Goal: Task Accomplishment & Management: Manage account settings

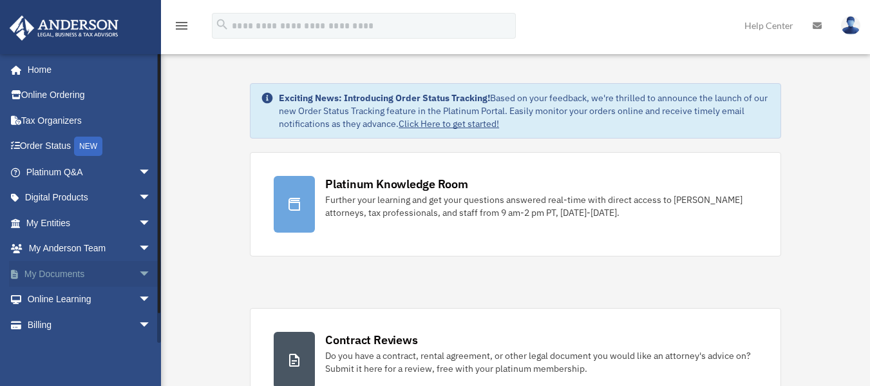
click at [139, 271] on span "arrow_drop_down" at bounding box center [152, 274] width 26 height 26
click at [60, 295] on link "Box" at bounding box center [94, 300] width 153 height 26
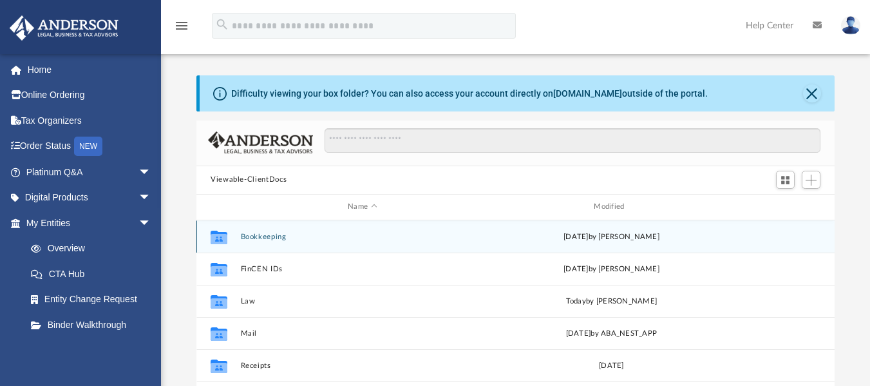
scroll to position [33, 0]
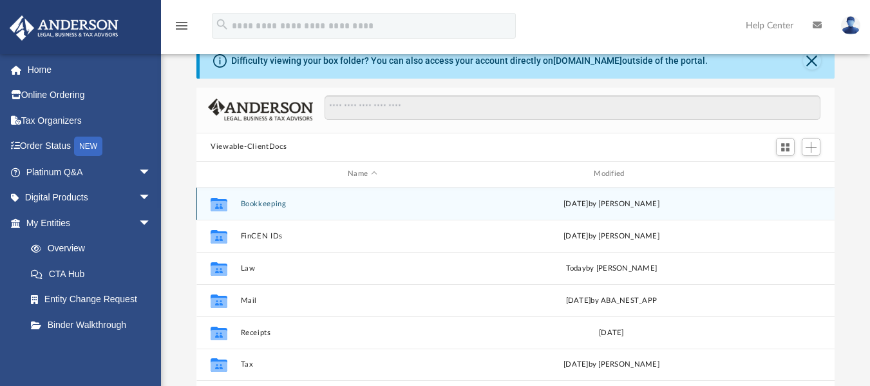
click at [251, 204] on button "Bookkeeping" at bounding box center [363, 203] width 244 height 8
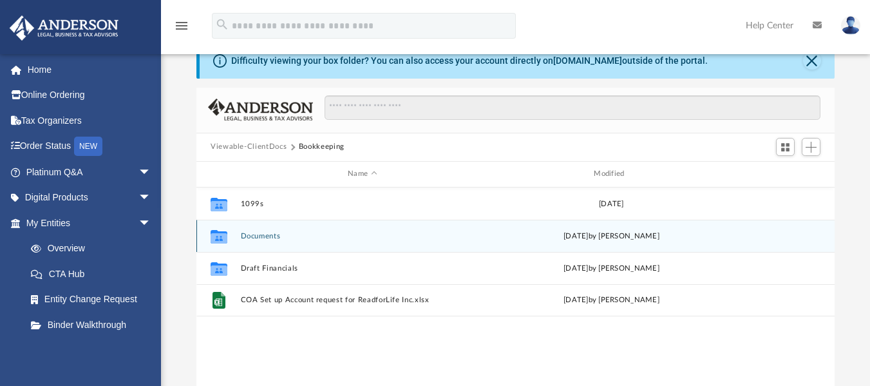
click at [252, 236] on button "Documents" at bounding box center [363, 235] width 244 height 8
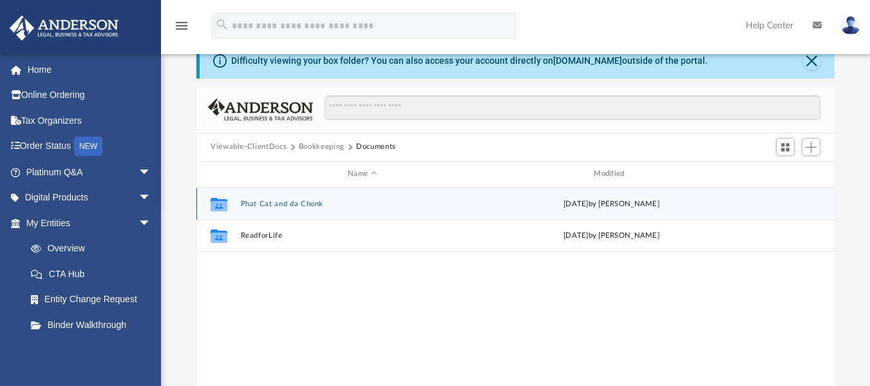
click at [253, 204] on button "Phat Cat and da Chonk" at bounding box center [363, 203] width 244 height 8
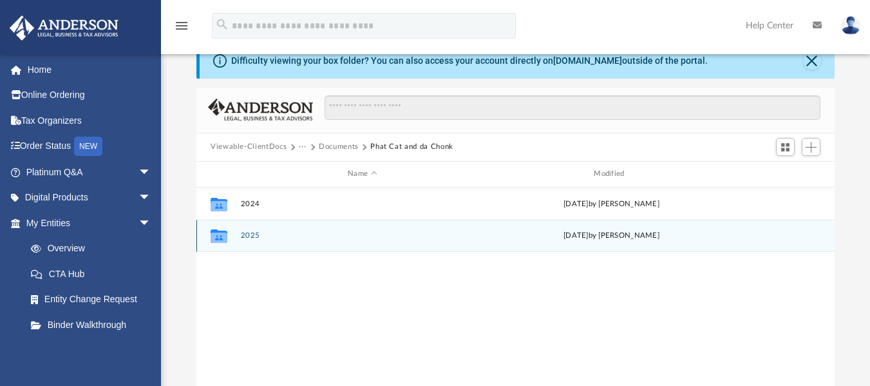
click at [251, 236] on button "2025" at bounding box center [363, 235] width 244 height 8
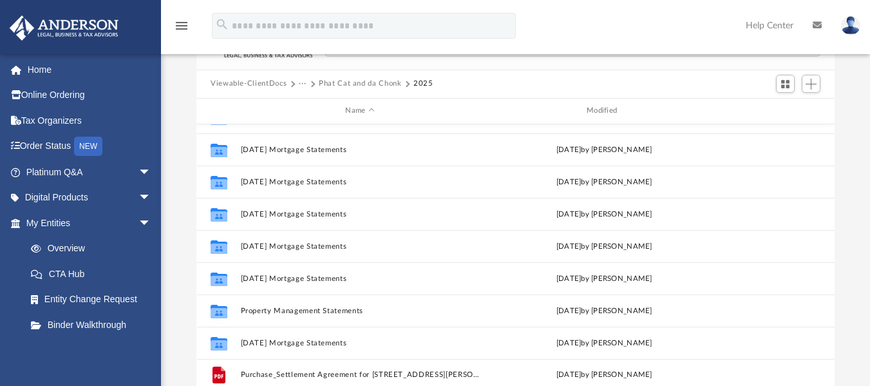
scroll to position [99, 0]
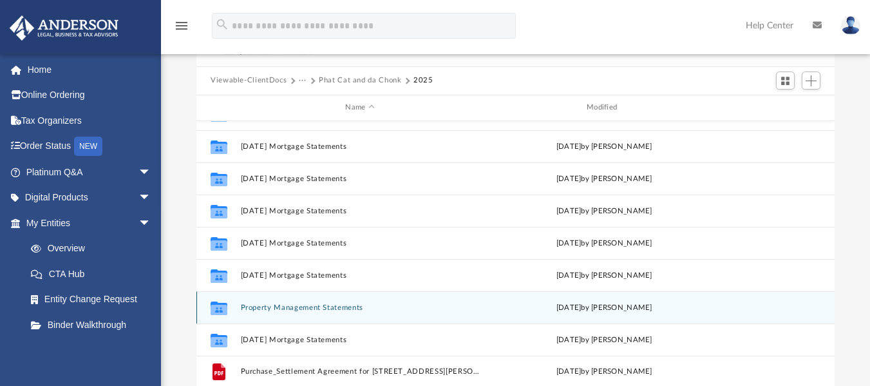
click at [249, 308] on button "Property Management Statements" at bounding box center [360, 307] width 239 height 8
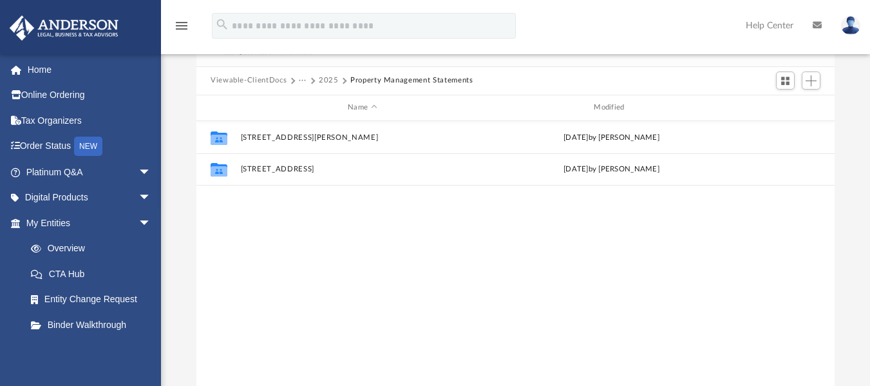
scroll to position [0, 0]
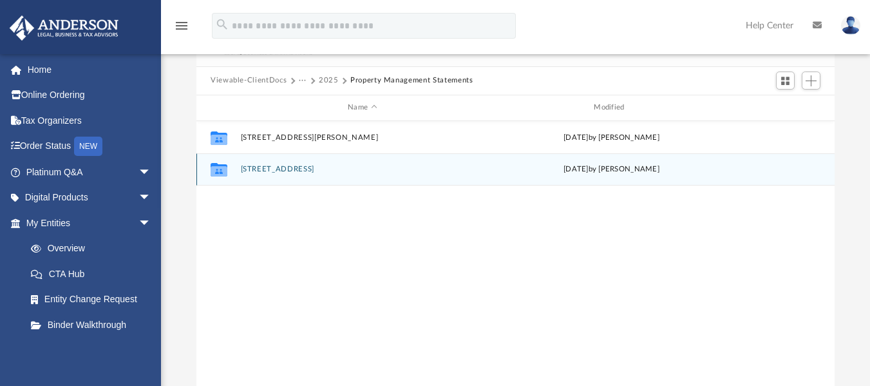
click at [259, 169] on button "[STREET_ADDRESS]" at bounding box center [363, 169] width 244 height 8
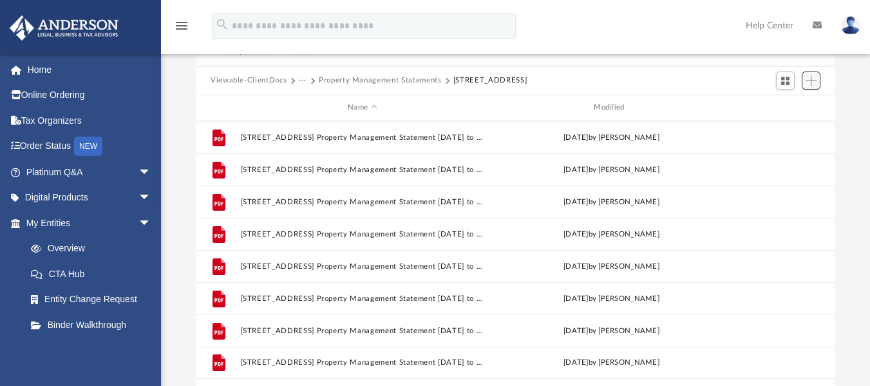
click at [814, 82] on span "Add" at bounding box center [811, 80] width 11 height 11
click at [797, 110] on li "Upload" at bounding box center [792, 107] width 41 height 14
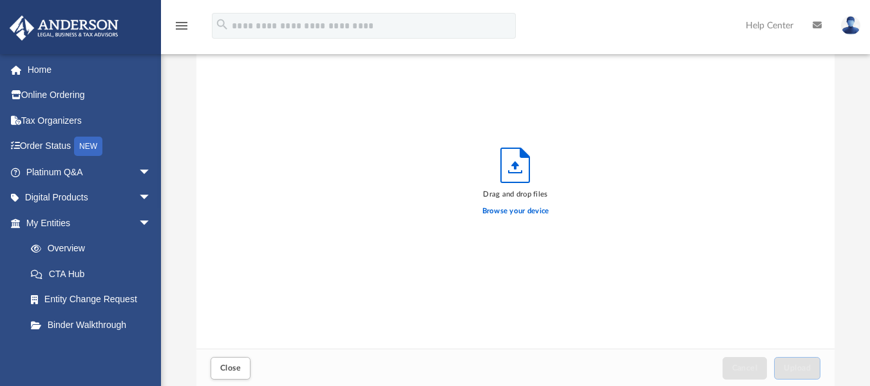
scroll to position [317, 629]
click at [523, 213] on label "Browse your device" at bounding box center [516, 212] width 67 height 12
click at [0, 0] on input "Browse your device" at bounding box center [0, 0] width 0 height 0
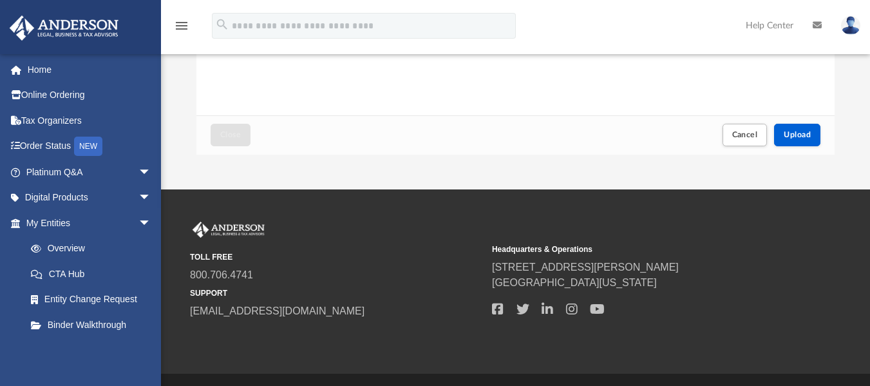
scroll to position [315, 0]
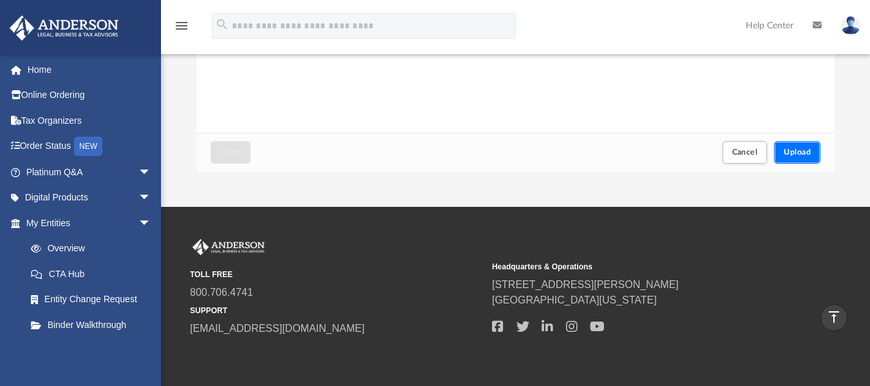
click at [798, 156] on span "Upload" at bounding box center [797, 152] width 27 height 8
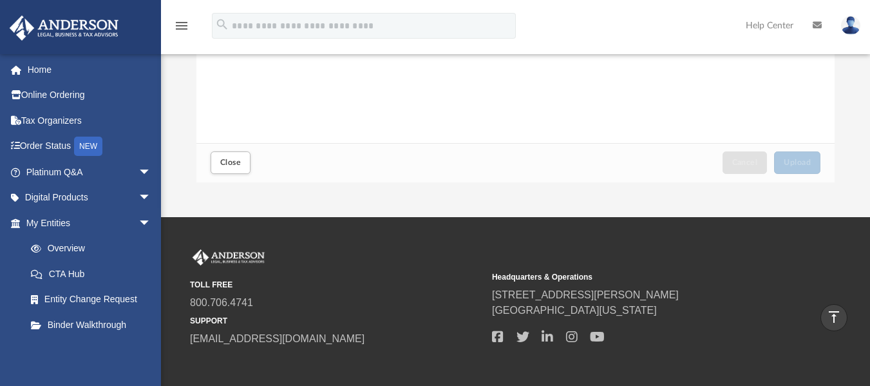
scroll to position [298, 0]
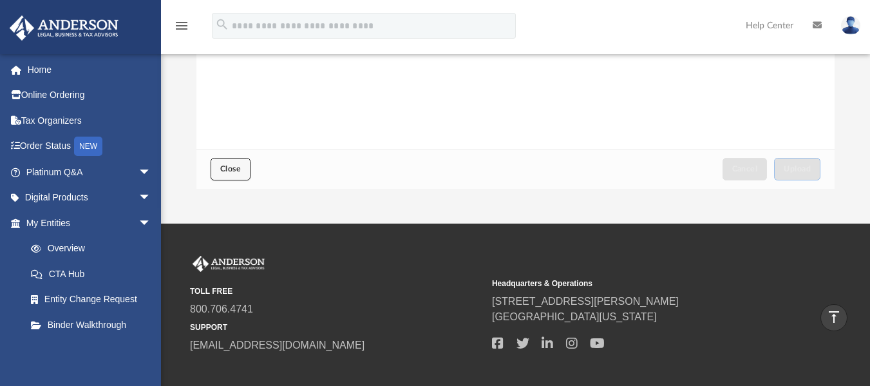
click at [224, 173] on span "Close" at bounding box center [230, 169] width 21 height 8
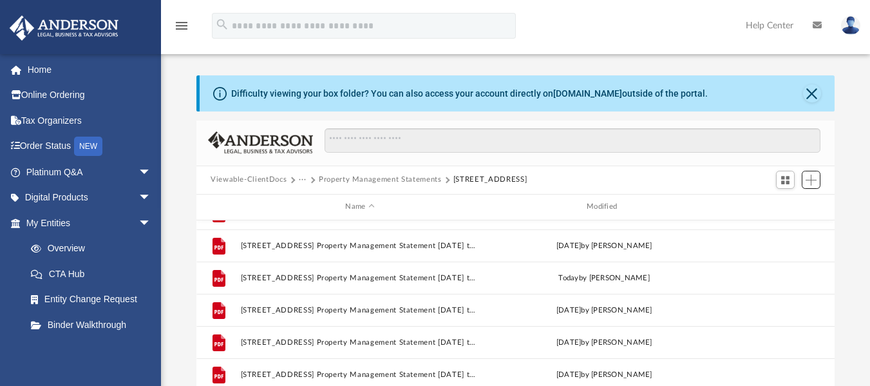
scroll to position [0, 0]
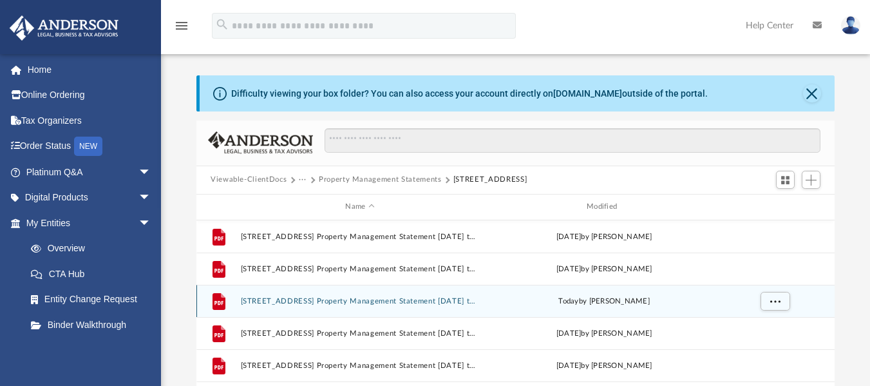
click at [432, 305] on button "[STREET_ADDRESS] Property Management Statement [DATE] to [DATE].pdf" at bounding box center [360, 300] width 239 height 8
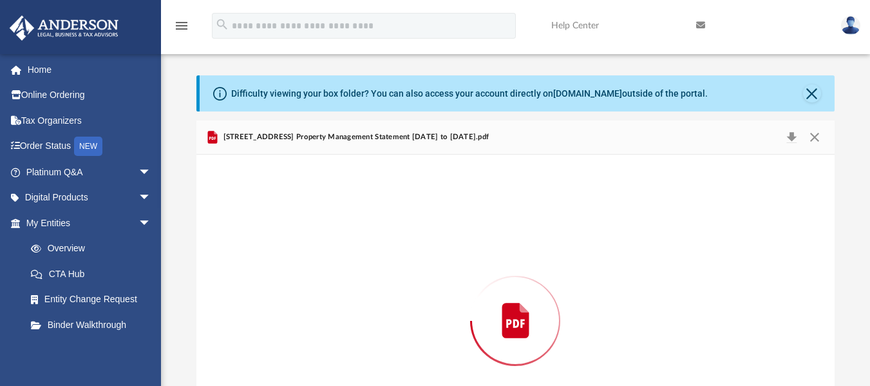
scroll to position [101, 0]
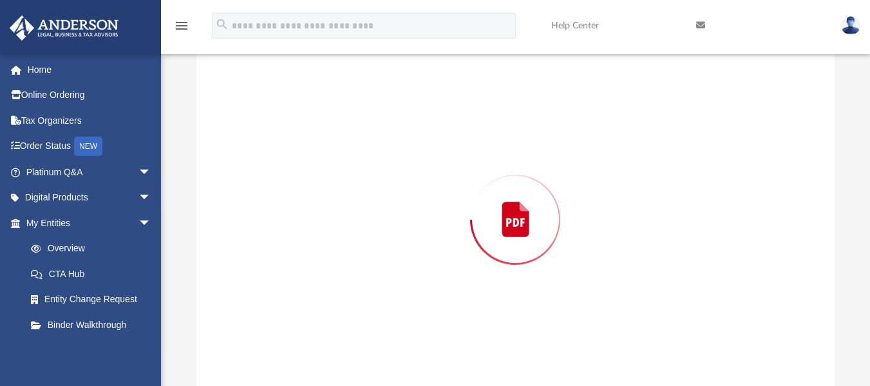
click at [432, 305] on div "Preview" at bounding box center [515, 219] width 638 height 332
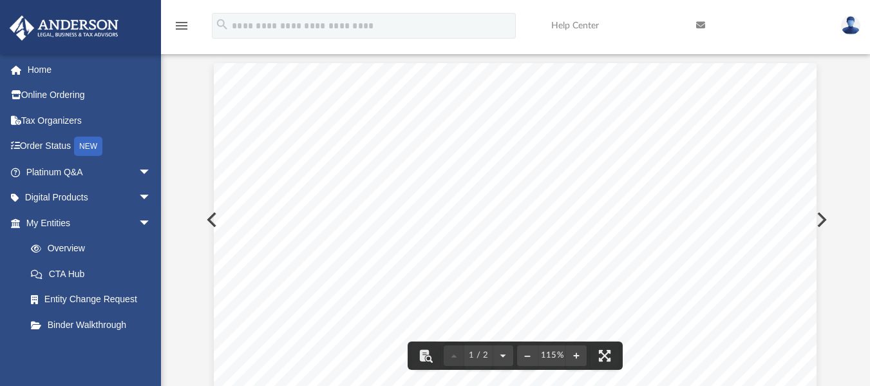
scroll to position [0, 0]
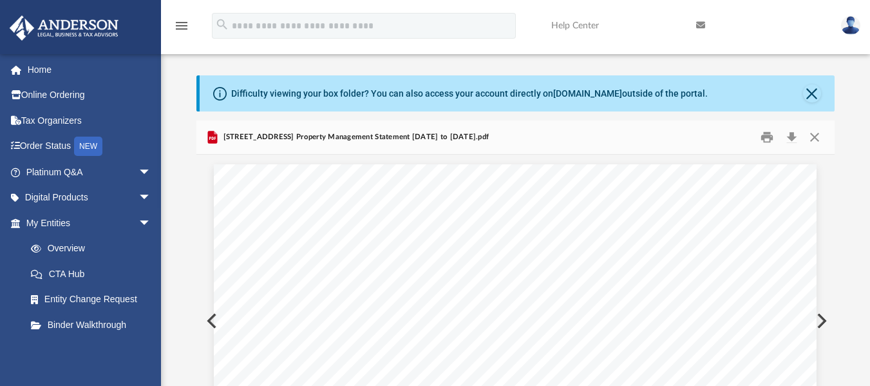
click at [858, 31] on img at bounding box center [850, 25] width 19 height 19
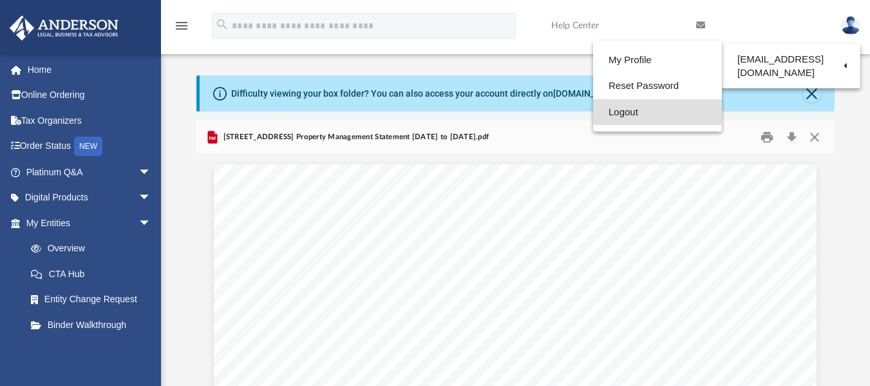
click at [624, 113] on link "Logout" at bounding box center [657, 112] width 129 height 26
